Goal: Task Accomplishment & Management: Complete application form

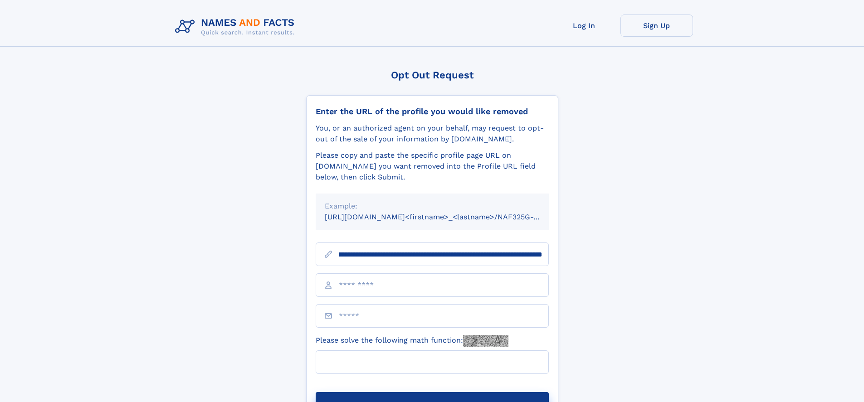
scroll to position [0, 96]
type input "**********"
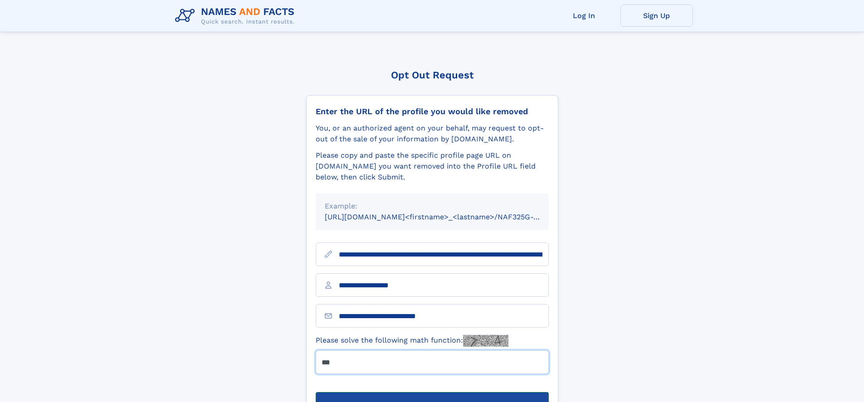
type input "***"
click at [432, 392] on button "Submit Opt Out Request" at bounding box center [432, 406] width 233 height 29
